Goal: Download file/media

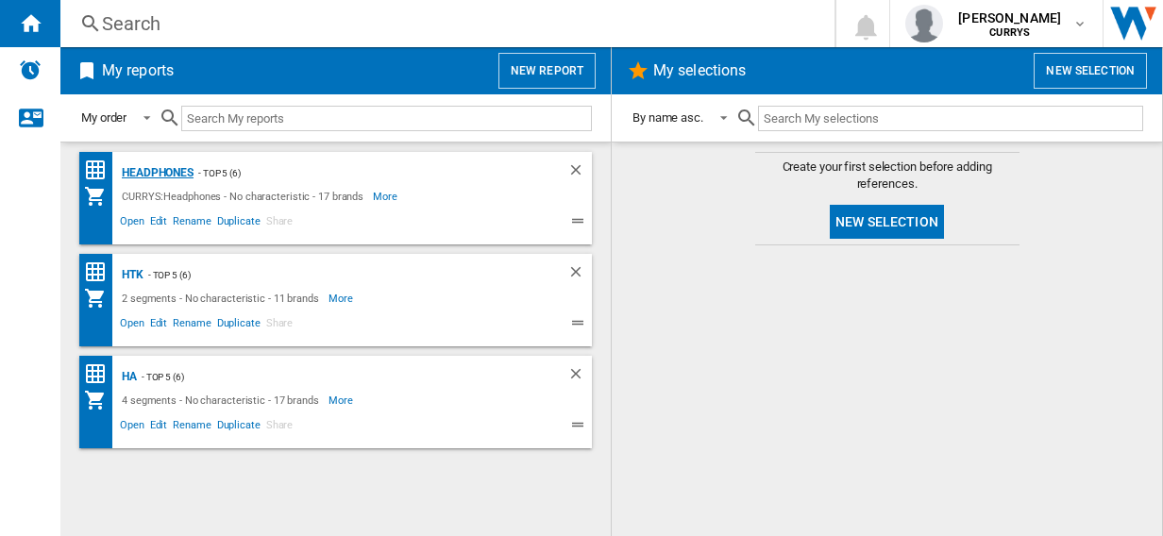
click at [164, 170] on div "Headphones" at bounding box center [155, 173] width 76 height 24
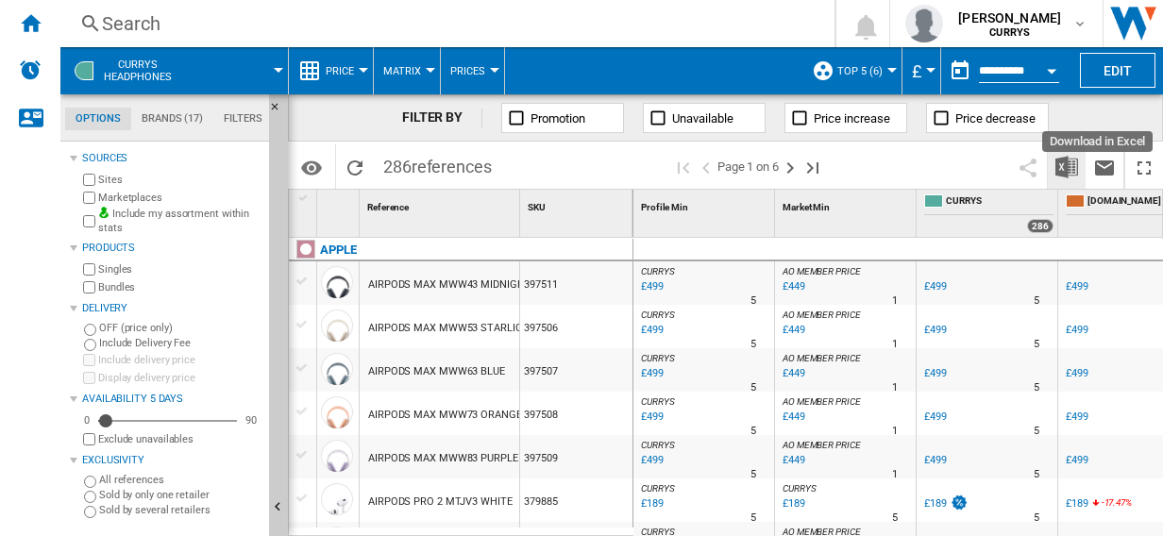
click at [1064, 166] on img "Download in Excel" at bounding box center [1067, 167] width 23 height 23
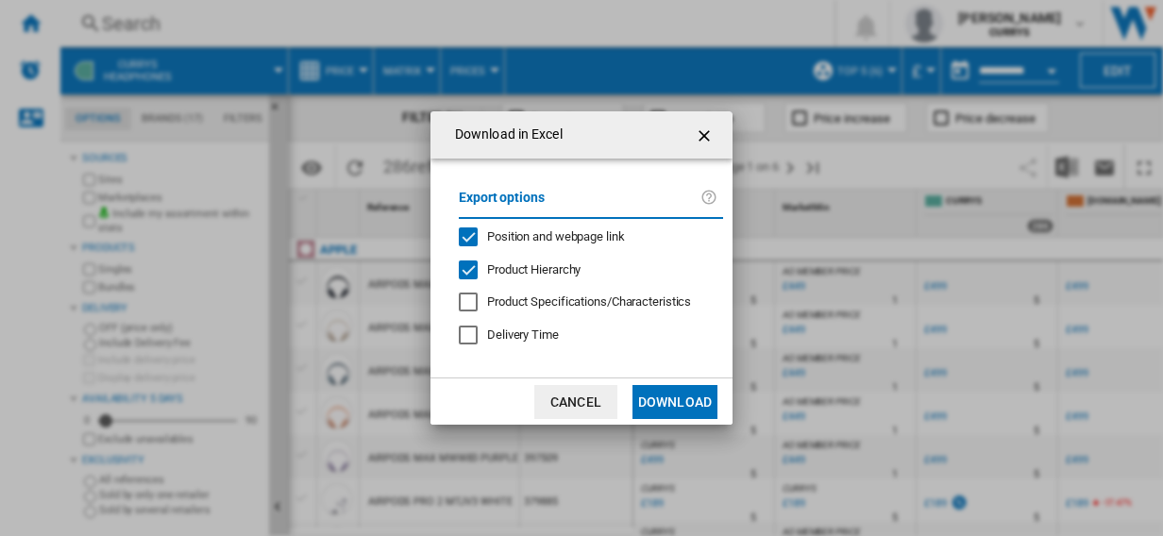
click at [676, 398] on button "Download" at bounding box center [675, 402] width 85 height 34
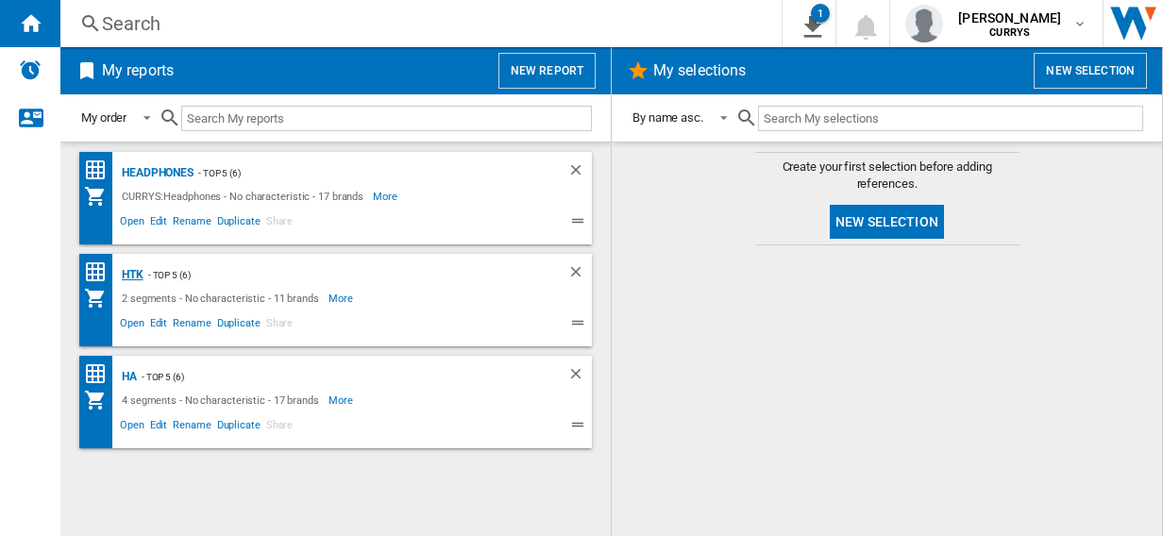
click at [130, 272] on div "HTK" at bounding box center [130, 275] width 26 height 24
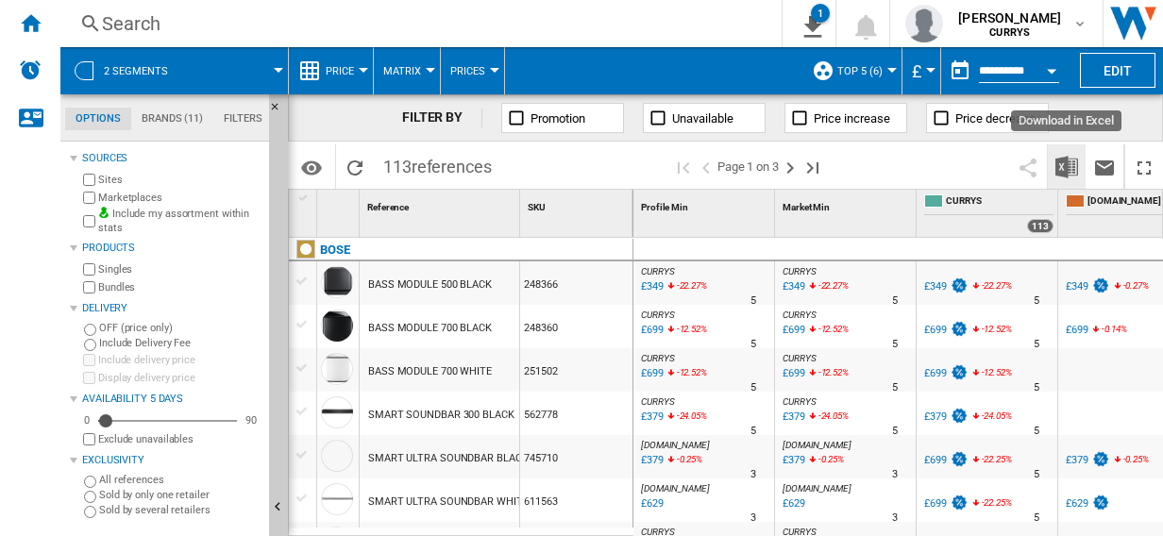
click at [1065, 162] on img "Download in Excel" at bounding box center [1067, 167] width 23 height 23
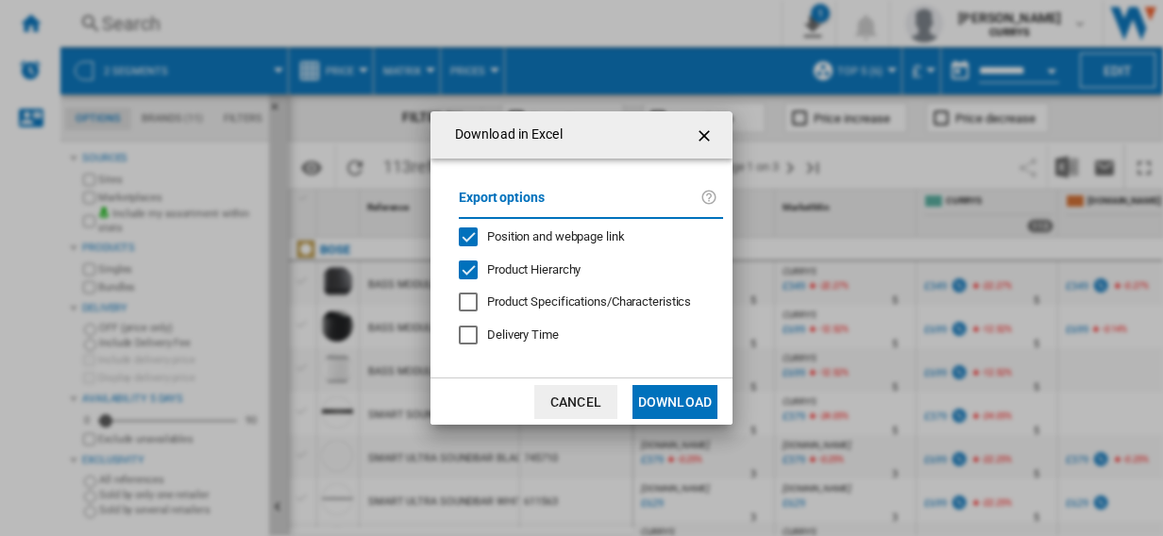
click at [669, 401] on button "Download" at bounding box center [675, 402] width 85 height 34
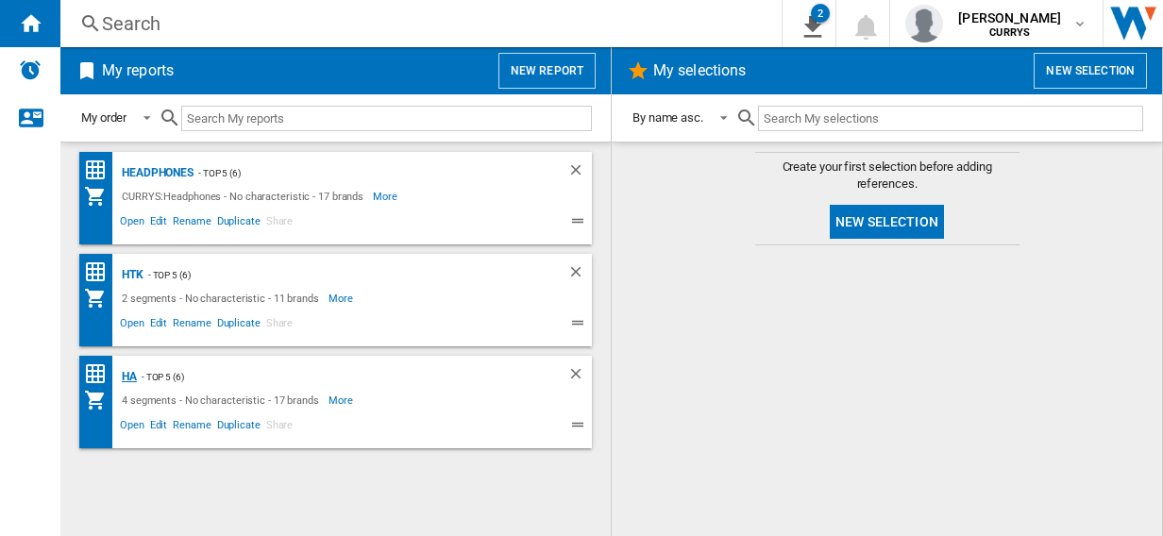
click at [128, 376] on div "HA" at bounding box center [127, 377] width 20 height 24
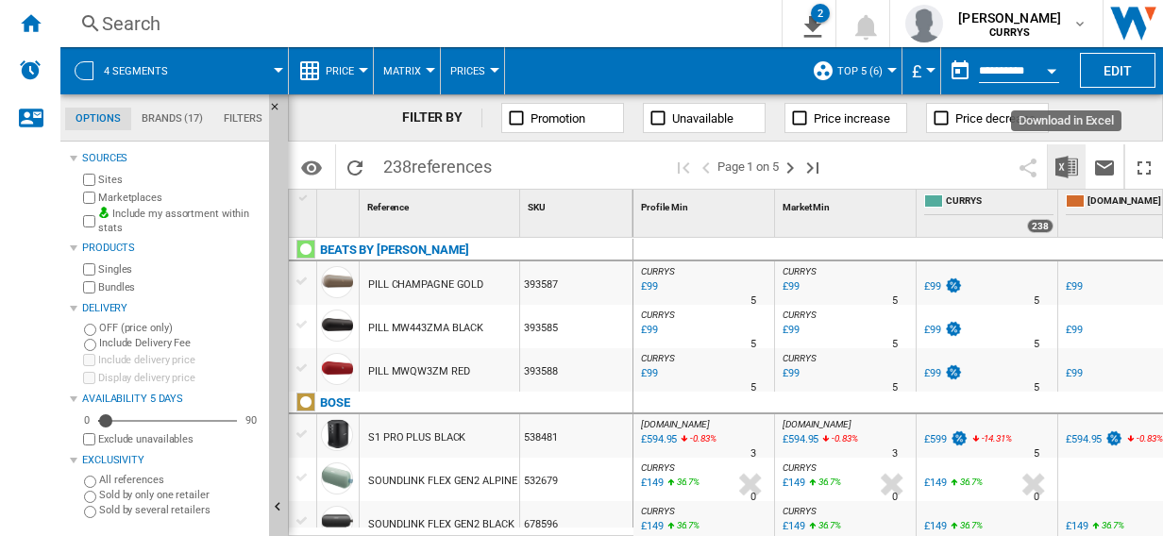
click at [1062, 166] on img "Download in Excel" at bounding box center [1067, 167] width 23 height 23
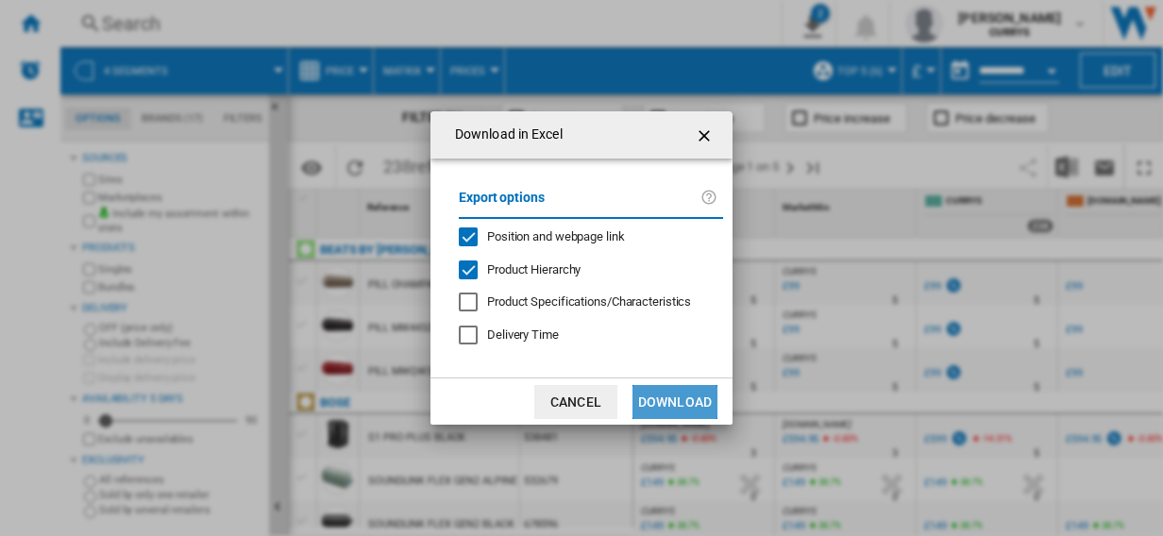
click at [678, 400] on button "Download" at bounding box center [675, 402] width 85 height 34
